Goal: Task Accomplishment & Management: Use online tool/utility

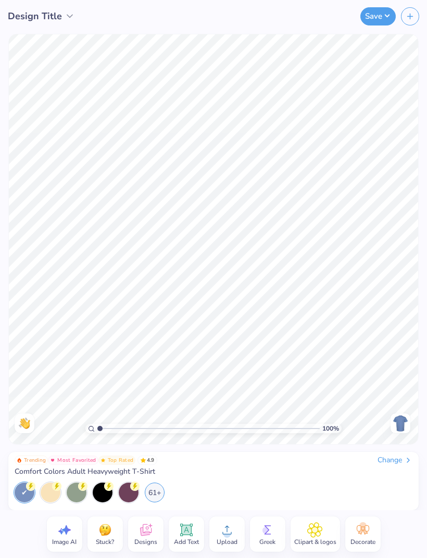
click at [398, 463] on div "Change" at bounding box center [394, 460] width 35 height 9
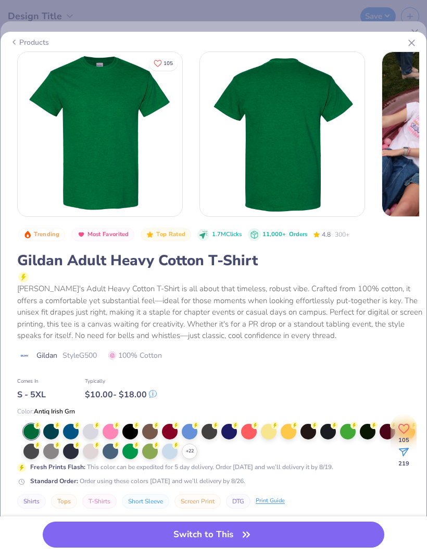
click at [415, 43] on icon at bounding box center [411, 42] width 11 height 11
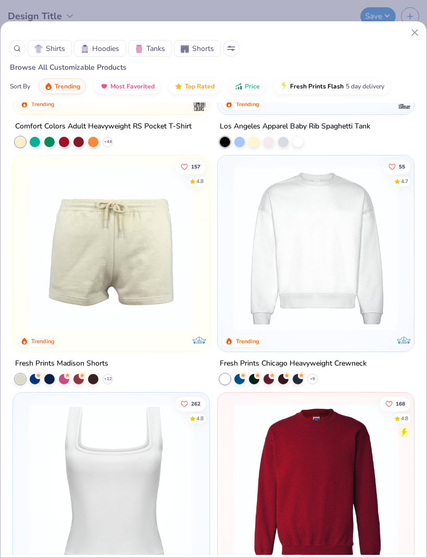
scroll to position [1614, 0]
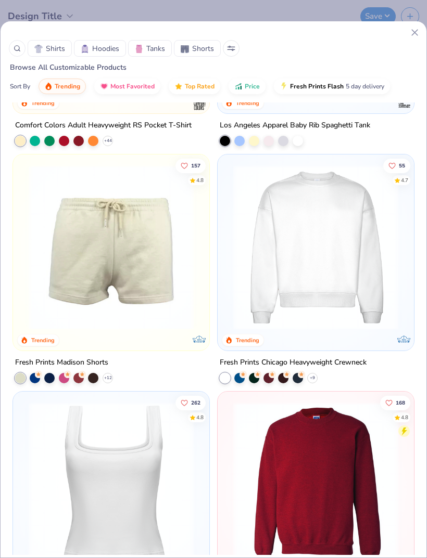
click at [11, 53] on div at bounding box center [17, 48] width 17 height 17
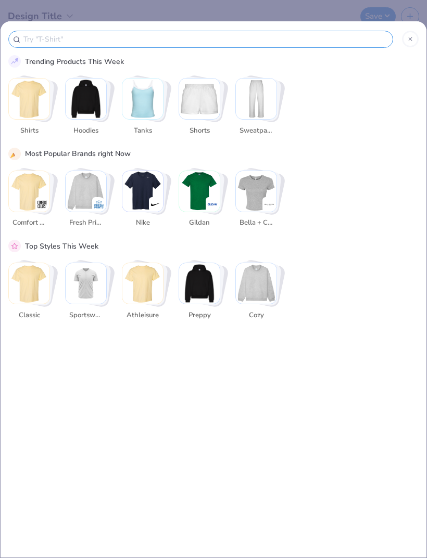
scroll to position [0, 0]
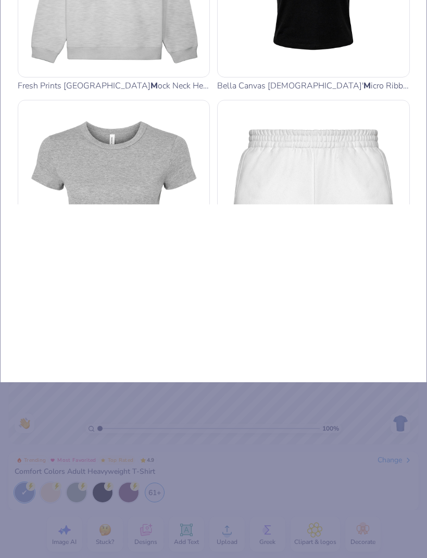
type input "Mo"
type input "Moc"
type input "Mock"
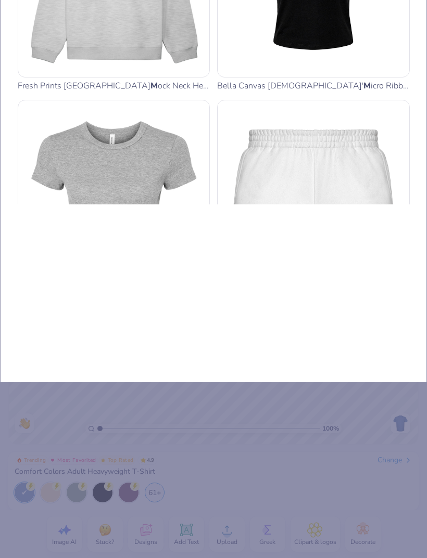
type input "Mock"
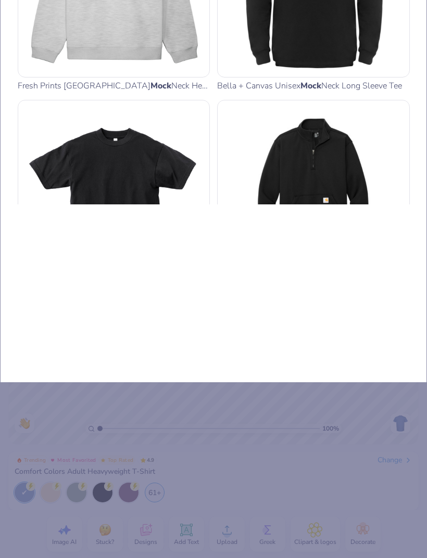
type input "Mock"
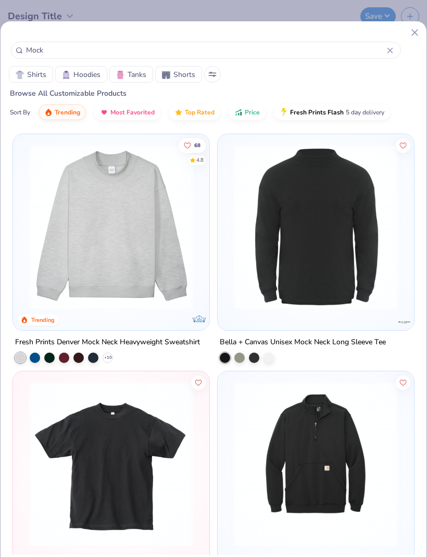
click at [47, 310] on img at bounding box center [110, 227] width 175 height 165
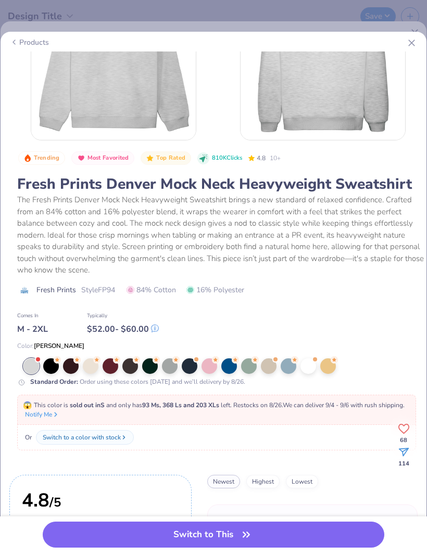
scroll to position [53, 0]
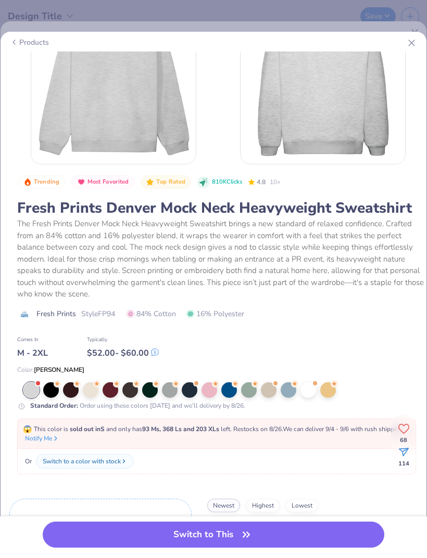
click at [27, 349] on div "M - 2XL" at bounding box center [32, 353] width 31 height 13
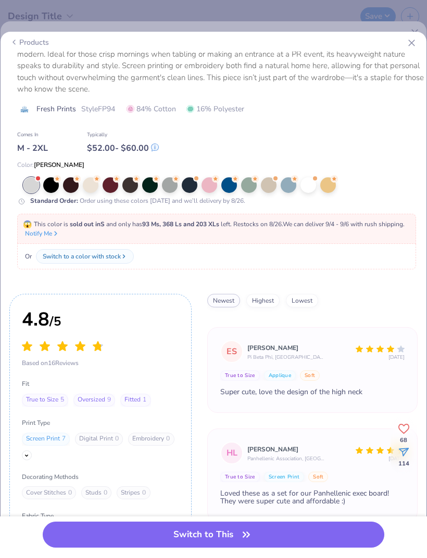
scroll to position [109, 0]
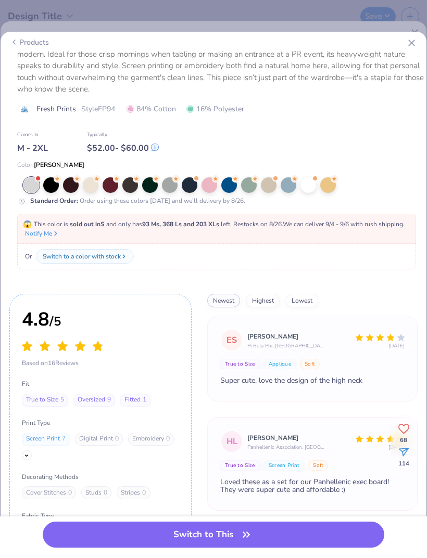
click at [94, 528] on button "Switch to This" at bounding box center [213, 535] width 341 height 26
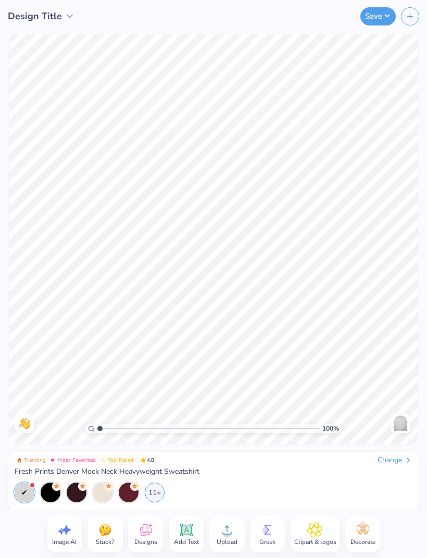
click at [104, 495] on div at bounding box center [103, 493] width 20 height 20
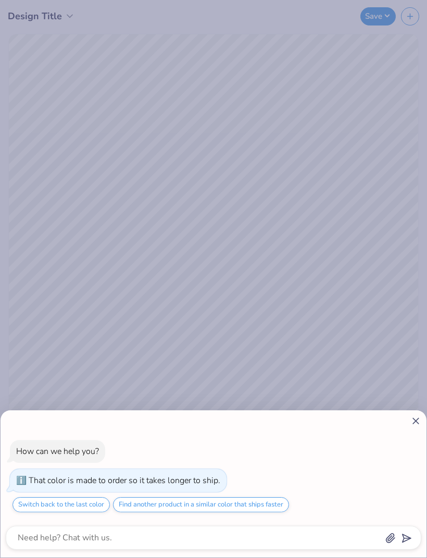
click at [413, 419] on line at bounding box center [415, 421] width 6 height 6
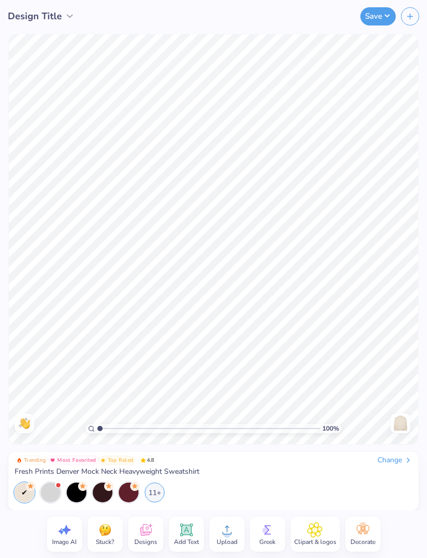
click at [51, 492] on div at bounding box center [51, 493] width 20 height 20
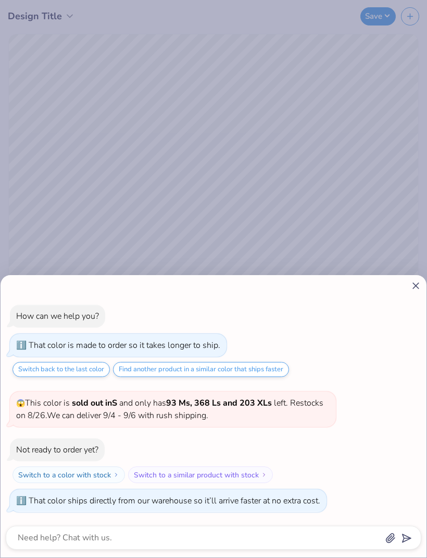
click at [414, 284] on line at bounding box center [415, 286] width 6 height 6
type textarea "x"
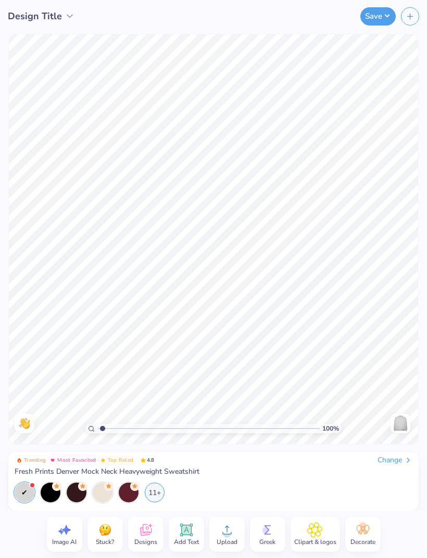
type input "1.5"
type textarea "x"
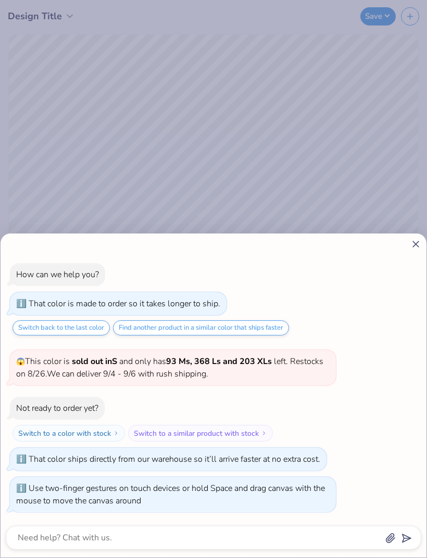
type input "1.76"
click at [408, 227] on div "How can we help you? That color is made to order so it takes longer to ship. Sw…" at bounding box center [213, 279] width 427 height 558
type textarea "x"
